Goal: Transaction & Acquisition: Purchase product/service

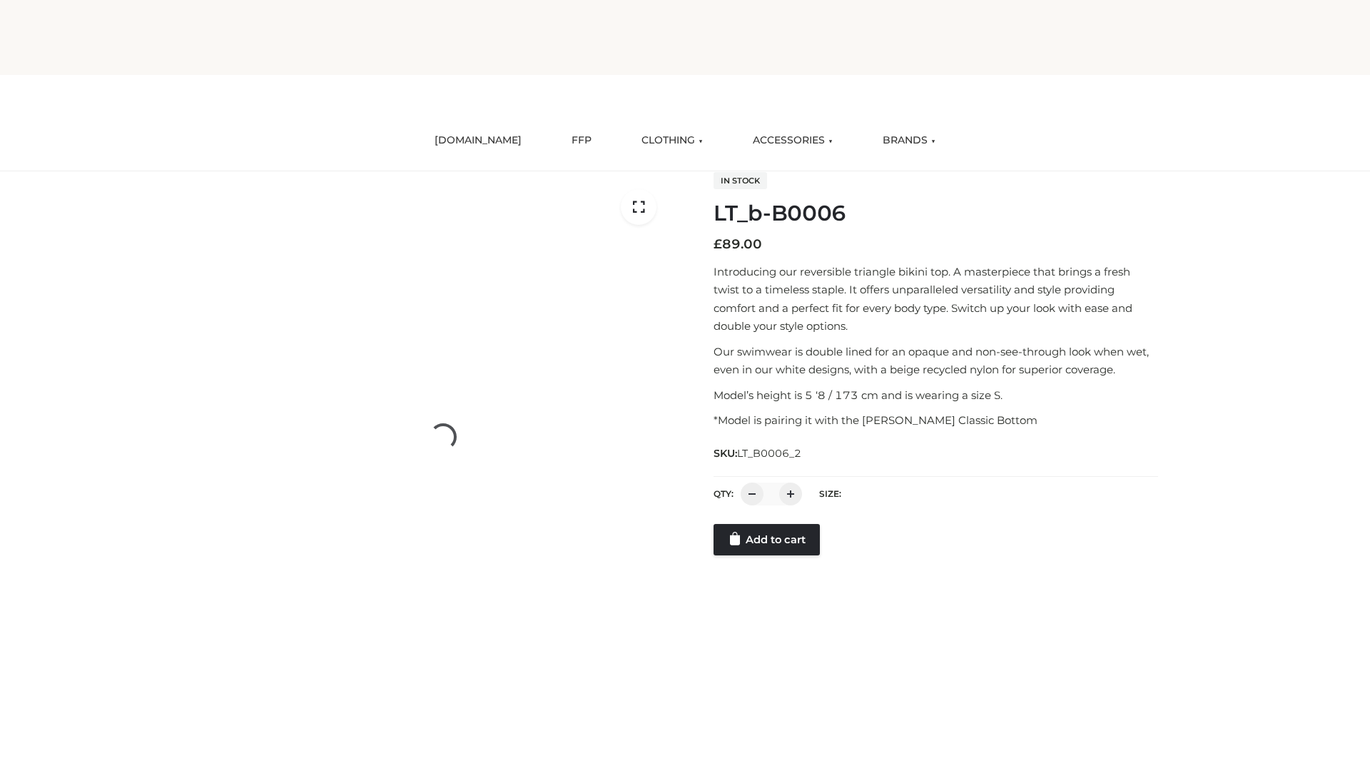
click at [768, 555] on link "Add to cart" at bounding box center [767, 539] width 106 height 31
